Goal: Find specific page/section: Find specific page/section

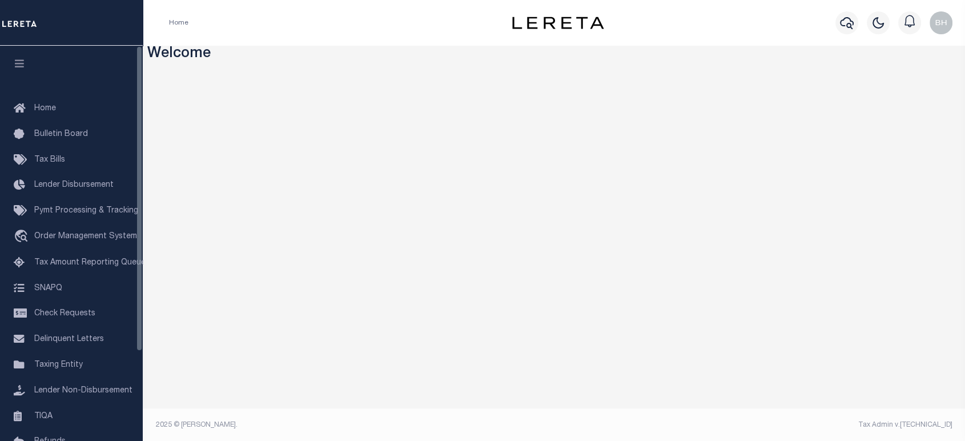
drag, startPoint x: 44, startPoint y: 157, endPoint x: 149, endPoint y: 168, distance: 105.6
click at [45, 156] on span "Tax Bills" at bounding box center [49, 160] width 31 height 8
